Goal: Find specific fact

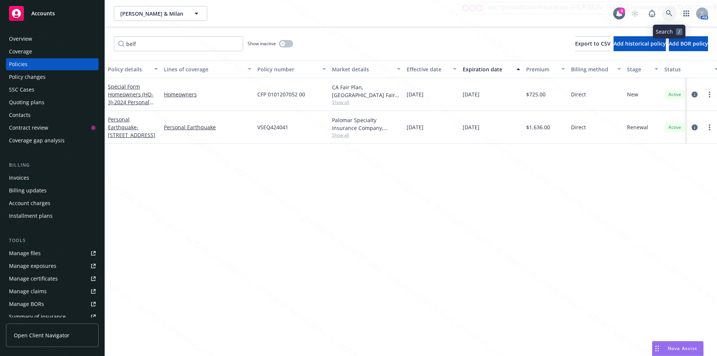
click at [668, 11] on icon at bounding box center [669, 13] width 6 height 6
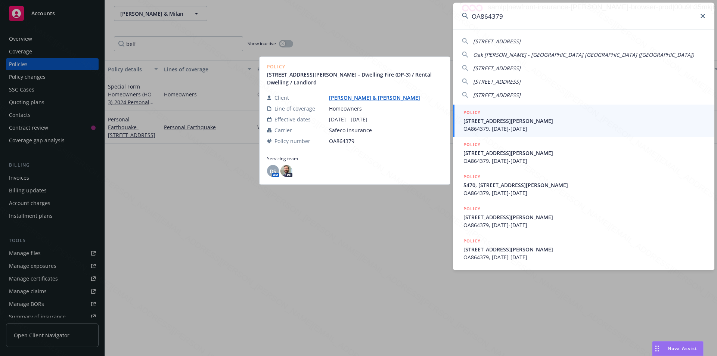
type input "OA864379"
click at [503, 123] on span "[STREET_ADDRESS][PERSON_NAME]" at bounding box center [584, 121] width 242 height 8
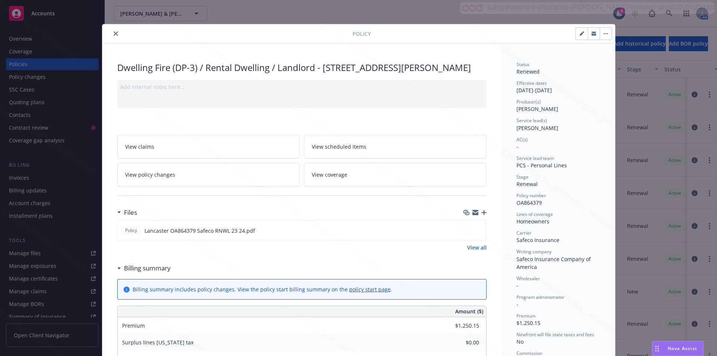
click at [114, 33] on icon "close" at bounding box center [116, 33] width 4 height 4
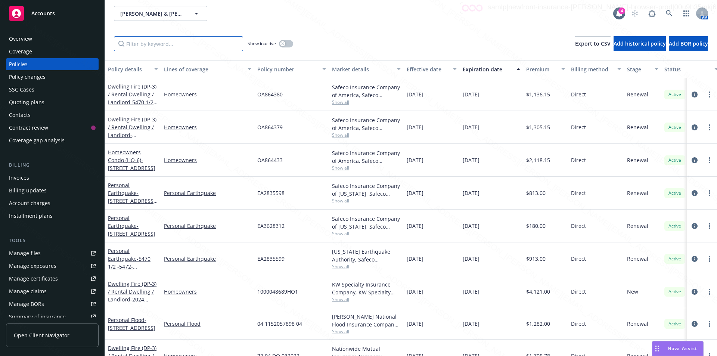
click at [141, 45] on input "Filter by keyword..." at bounding box center [178, 43] width 129 height 15
paste input "OA864379"
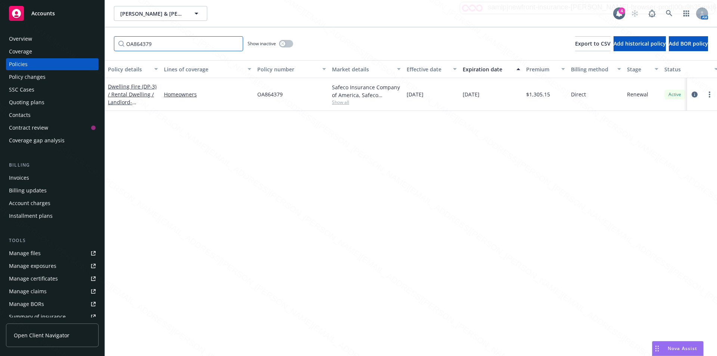
type input "OA864379"
click at [162, 137] on div "Policy details Lines of coverage Policy number Market details Effective date Ex…" at bounding box center [411, 208] width 612 height 296
click at [34, 266] on div "Manage exposures" at bounding box center [32, 266] width 47 height 12
click at [693, 93] on icon "circleInformation" at bounding box center [695, 94] width 6 height 6
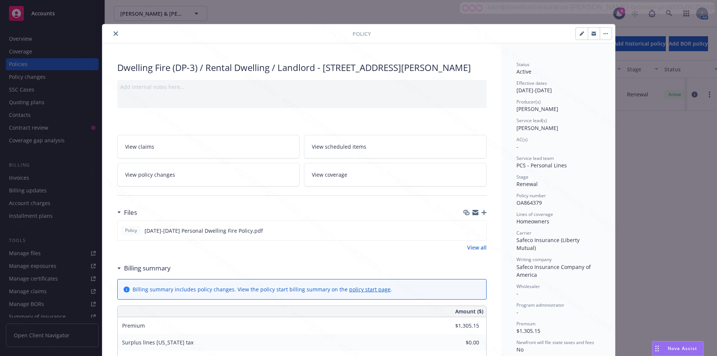
click at [114, 32] on icon "close" at bounding box center [116, 33] width 4 height 4
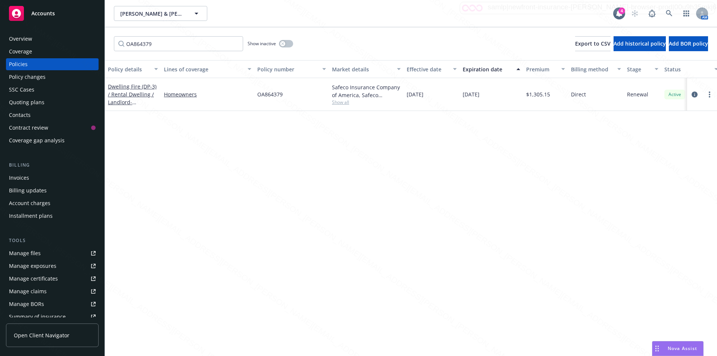
click at [35, 253] on div "Manage files" at bounding box center [25, 253] width 32 height 12
click at [23, 39] on div "Overview" at bounding box center [20, 39] width 23 height 12
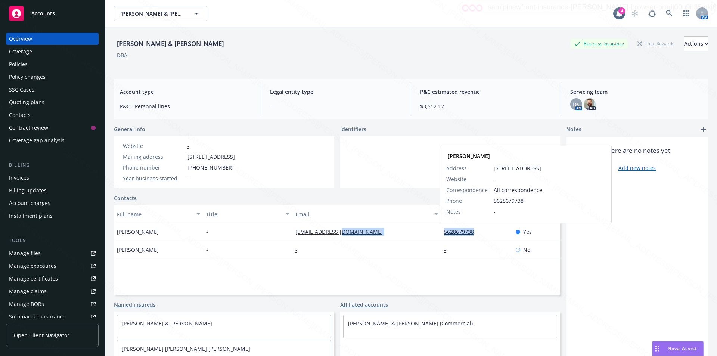
drag, startPoint x: 436, startPoint y: 231, endPoint x: 471, endPoint y: 229, distance: 34.4
click at [471, 229] on div "[PERSON_NAME] - [EMAIL_ADDRESS][DOMAIN_NAME] 5628679738 [PERSON_NAME] Address […" at bounding box center [337, 232] width 446 height 18
copy div "5628679738"
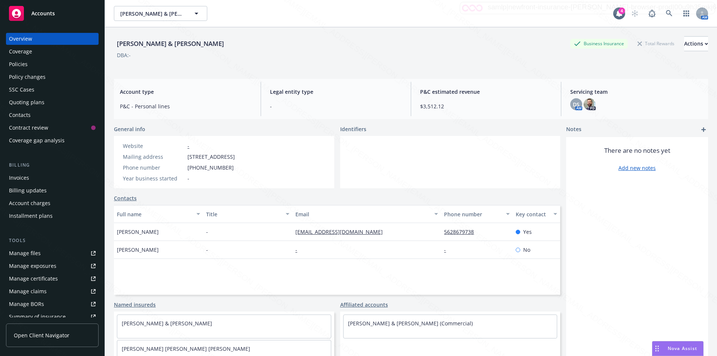
click at [288, 232] on div "-" at bounding box center [247, 232] width 89 height 18
drag, startPoint x: 285, startPoint y: 233, endPoint x: 342, endPoint y: 233, distance: 57.5
click at [342, 233] on div "[PERSON_NAME] - [EMAIL_ADDRESS][DOMAIN_NAME] [PERSON_NAME] Address [STREET_ADDR…" at bounding box center [337, 232] width 446 height 18
copy div "[EMAIL_ADDRESS][DOMAIN_NAME]"
drag, startPoint x: 446, startPoint y: 234, endPoint x: 471, endPoint y: 235, distance: 25.0
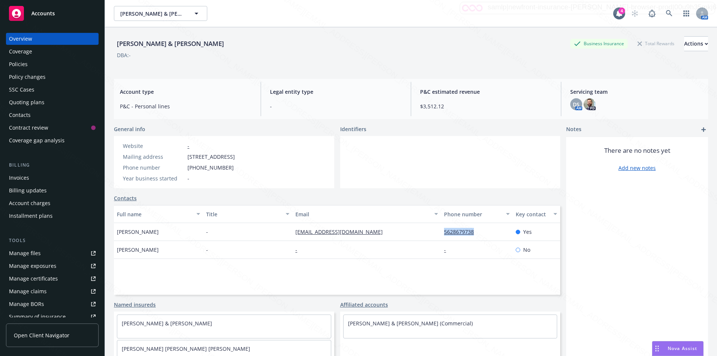
click at [471, 235] on div "5628679738" at bounding box center [476, 232] width 71 height 18
copy link "5628679738"
click at [21, 69] on div "Policies" at bounding box center [18, 64] width 19 height 12
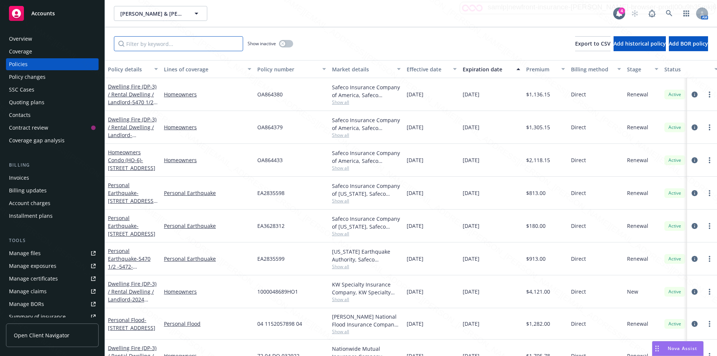
click at [157, 45] on input "Filter by keyword..." at bounding box center [178, 43] width 129 height 15
paste input "5628679738"
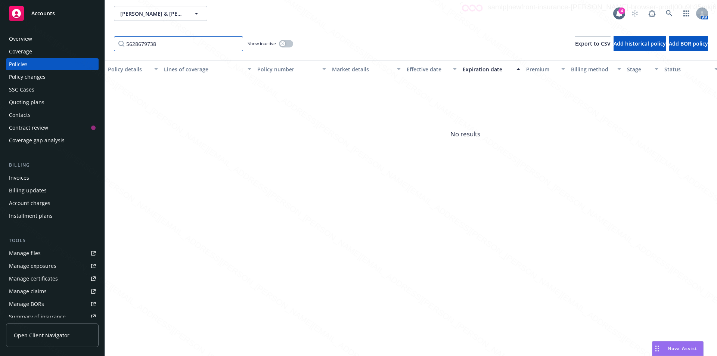
click at [161, 44] on input "5628679738" at bounding box center [178, 43] width 129 height 15
drag, startPoint x: 156, startPoint y: 44, endPoint x: 118, endPoint y: 41, distance: 38.6
click at [118, 40] on input "5628679738" at bounding box center [178, 43] width 129 height 15
paste input "OA864379"
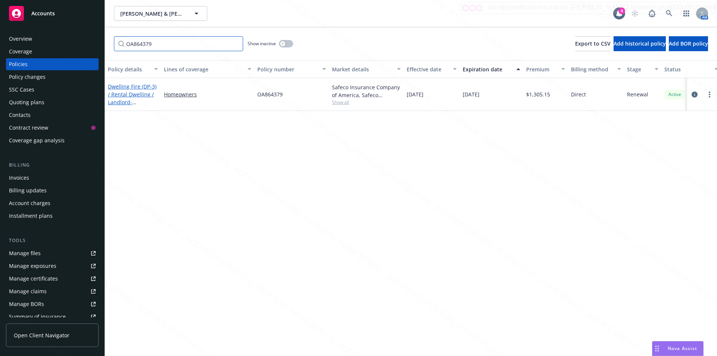
type input "OA864379"
click at [148, 102] on span "- [STREET_ADDRESS][PERSON_NAME]" at bounding box center [131, 110] width 47 height 23
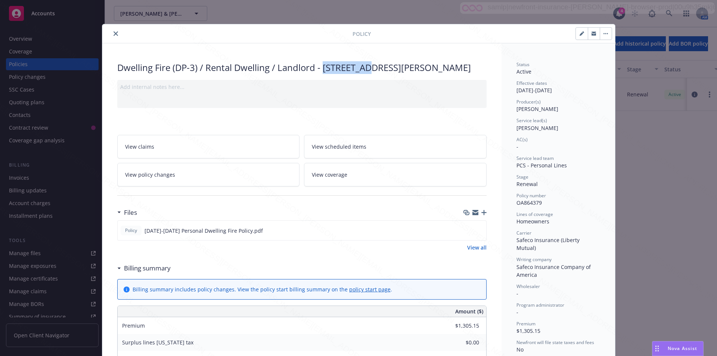
drag, startPoint x: 322, startPoint y: 68, endPoint x: 367, endPoint y: 66, distance: 44.5
click at [367, 66] on div "Dwelling Fire (DP-3) / Rental Dwelling / Landlord - 5470-[STREET_ADDRESS][PERSO…" at bounding box center [301, 67] width 369 height 13
copy div "5470-72-74"
click at [476, 233] on icon "preview file" at bounding box center [479, 229] width 7 height 5
click at [114, 34] on icon "close" at bounding box center [116, 33] width 4 height 4
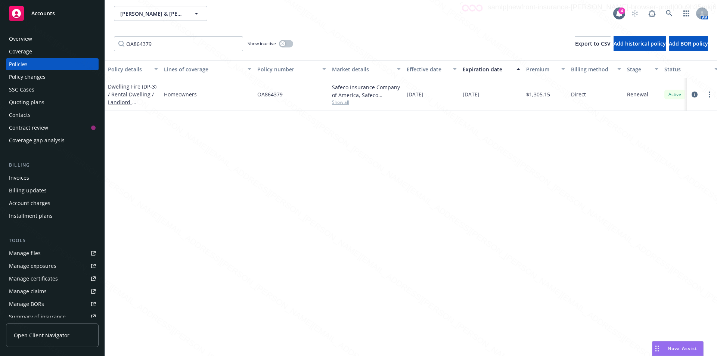
click at [26, 38] on div "Overview" at bounding box center [20, 39] width 23 height 12
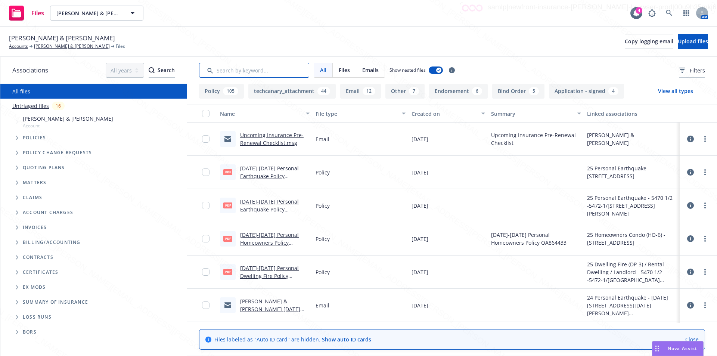
click at [229, 72] on input "Search by keyword..." at bounding box center [254, 70] width 110 height 15
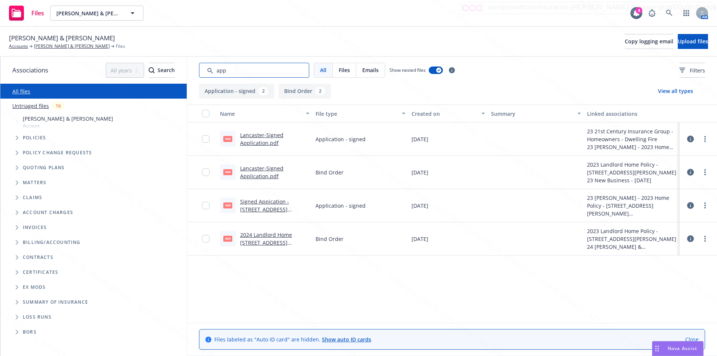
type input "app"
click at [263, 143] on link "Lancaster-Signed Application.pdf" at bounding box center [261, 138] width 43 height 15
click at [265, 234] on link "2024 Landlord Home application- 5476 Andy St, Lakewood CA 90712.pdf" at bounding box center [266, 242] width 52 height 23
click at [257, 142] on link "Lancaster-Signed Application.pdf" at bounding box center [261, 138] width 43 height 15
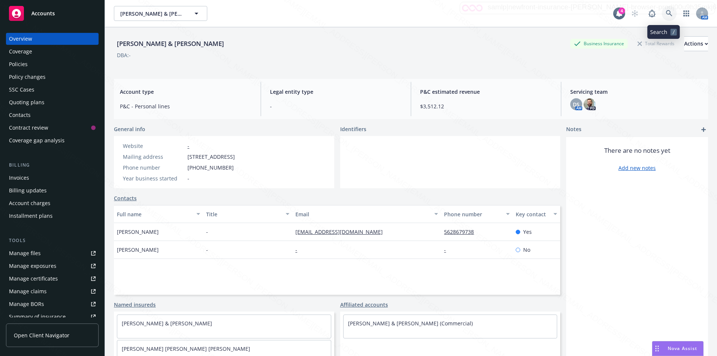
click at [666, 12] on icon at bounding box center [669, 13] width 6 height 6
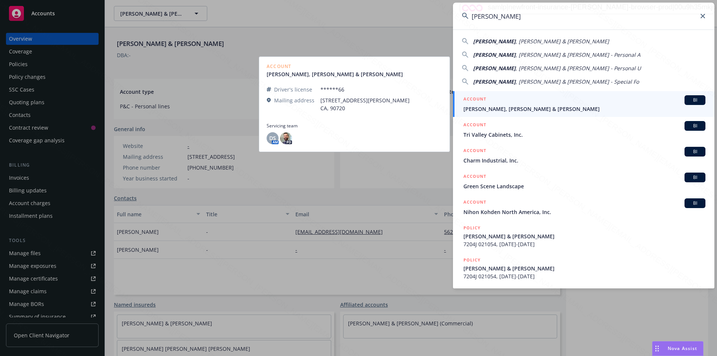
type input "Reinhardt"
click at [530, 112] on span "Reinhardt, Steven R Renick & Jeanne L" at bounding box center [584, 109] width 242 height 8
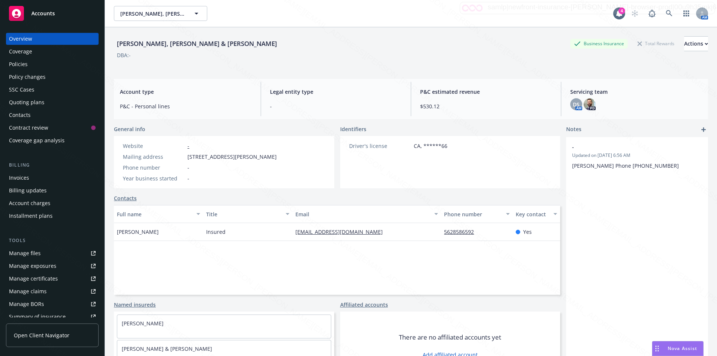
click at [24, 64] on div "Policies" at bounding box center [18, 64] width 19 height 12
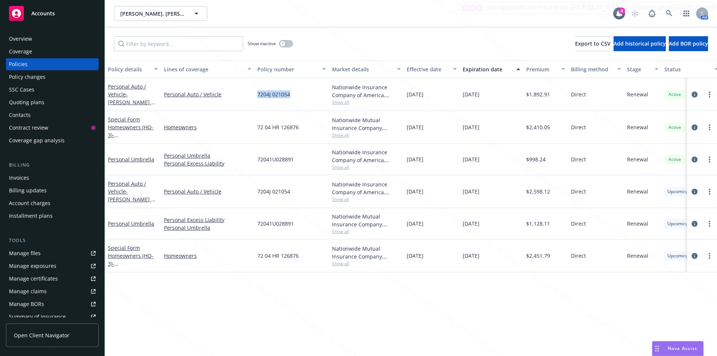
drag, startPoint x: 292, startPoint y: 95, endPoint x: 258, endPoint y: 97, distance: 34.1
click at [258, 97] on div "7204J 021054" at bounding box center [291, 94] width 75 height 33
copy span "7204J 021054"
